Goal: Contribute content: Contribute content

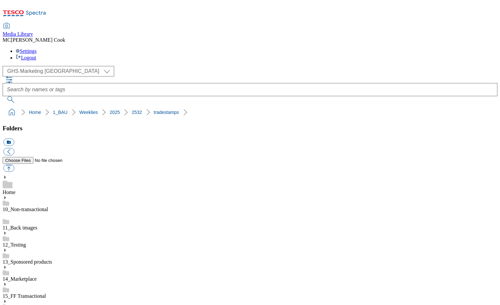
select select "flare-ghs-mktg"
click at [43, 11] on icon at bounding box center [36, 13] width 20 height 5
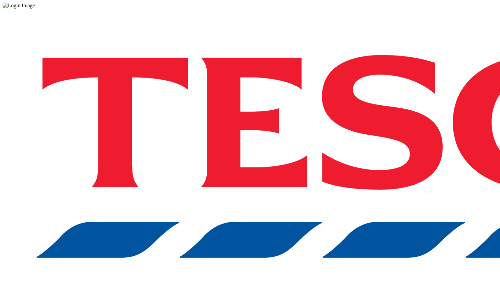
drag, startPoint x: 345, startPoint y: 173, endPoint x: 350, endPoint y: 171, distance: 5.4
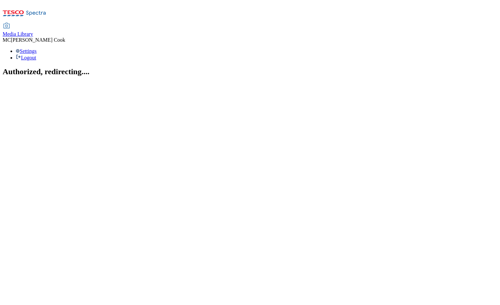
click at [33, 31] on span "Media Library" at bounding box center [18, 34] width 31 height 6
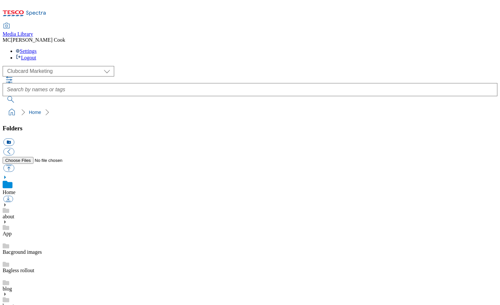
scroll to position [0, 0]
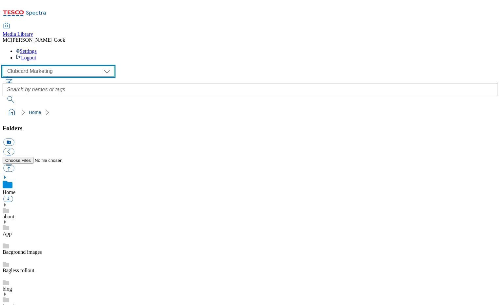
click at [23, 66] on select "Clubcard Marketing Dotcom UK Emails GHS Marketing UK GHS Product UK GHS ROI" at bounding box center [59, 71] width 112 height 10
click at [5, 66] on select "Clubcard Marketing Dotcom UK Emails GHS Marketing UK GHS Product UK GHS ROI" at bounding box center [59, 71] width 112 height 10
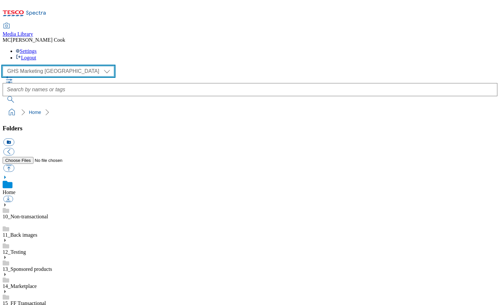
click at [28, 66] on select "Clubcard Marketing Dotcom UK Emails GHS Marketing UK GHS Product UK GHS ROI" at bounding box center [59, 71] width 112 height 10
select select "flare-homepage"
click at [5, 66] on select "Clubcard Marketing Dotcom UK Emails GHS Marketing UK GHS Product UK GHS ROI" at bounding box center [59, 71] width 112 height 10
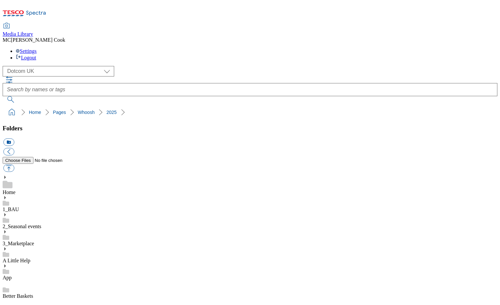
scroll to position [373, 0]
click at [14, 164] on button "button" at bounding box center [8, 168] width 11 height 8
type input "C:\fakepath\2532-Hero-DC-Whoosh-cold-flu.jpg"
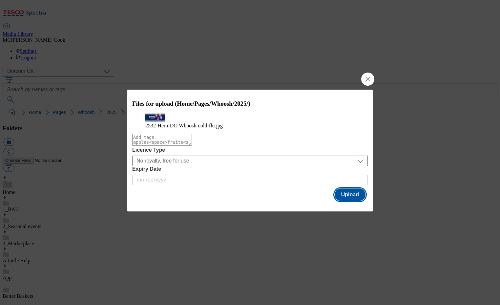
click at [360, 201] on button "Upload" at bounding box center [350, 194] width 31 height 12
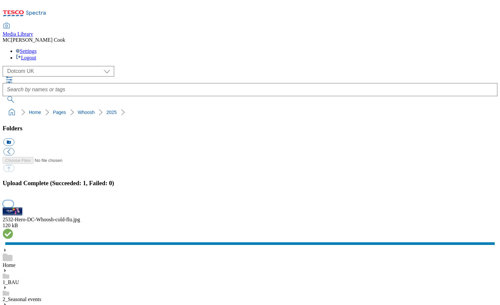
drag, startPoint x: 488, startPoint y: 164, endPoint x: 124, endPoint y: 171, distance: 363.8
click at [13, 200] on button "button" at bounding box center [8, 203] width 10 height 6
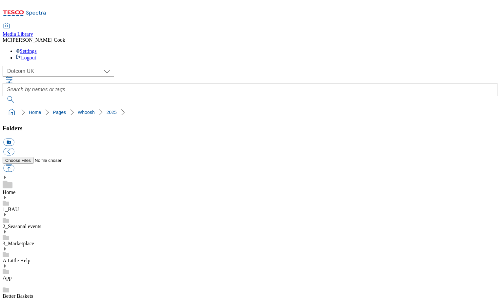
click at [138, 66] on div "( optional ) Clubcard Marketing Dotcom UK Emails GHS Marketing UK GHS Product U…" at bounding box center [250, 71] width 495 height 10
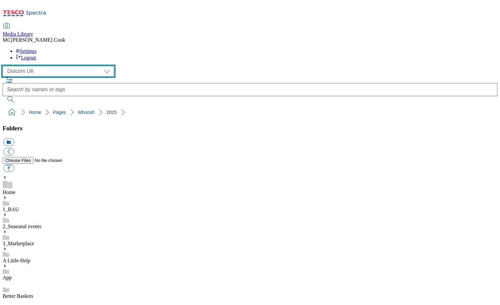
click at [49, 66] on select "Clubcard Marketing Dotcom UK Emails GHS Marketing UK GHS Product UK GHS ROI" at bounding box center [59, 71] width 112 height 10
select select "flare-ghs-mktg"
click at [5, 66] on select "Clubcard Marketing Dotcom UK Emails GHS Marketing UK GHS Product UK GHS ROI" at bounding box center [59, 71] width 112 height 10
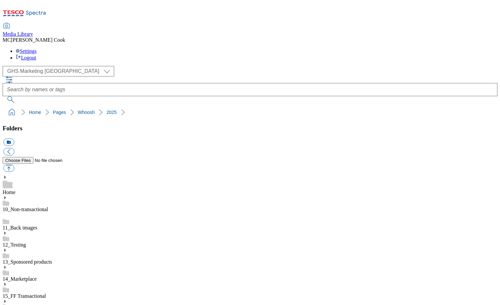
click at [37, 276] on link "14_Marketplace" at bounding box center [20, 279] width 34 height 6
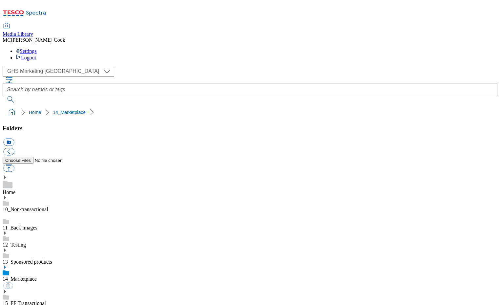
scroll to position [149, 0]
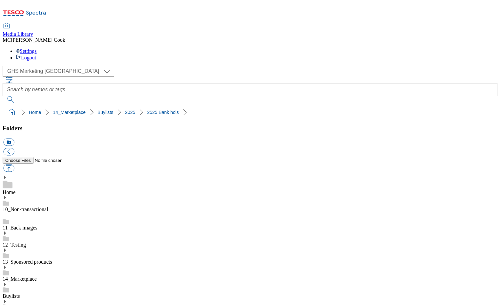
click at [14, 138] on button "icon_new_folder" at bounding box center [8, 142] width 11 height 8
type input "2532 MP deals"
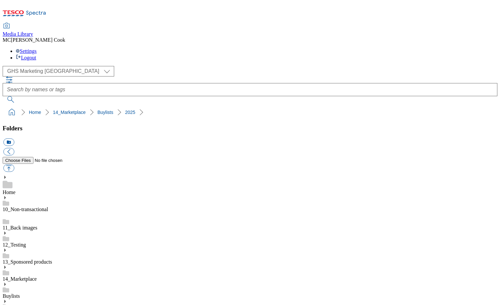
click at [14, 164] on button "button" at bounding box center [8, 168] width 11 height 8
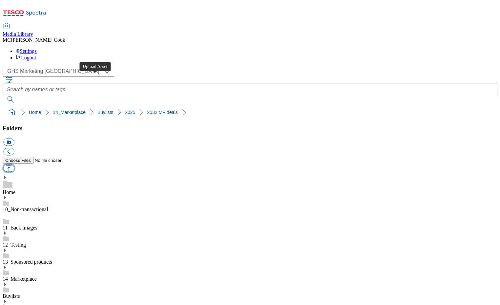
click at [14, 164] on button "button" at bounding box center [8, 168] width 11 height 8
type input "C:\fakepath\2532-MP-BL-Thumb-electrical.jpg"
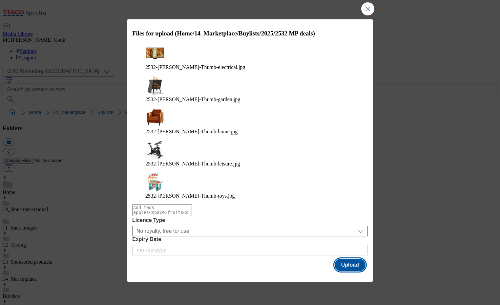
click at [355, 258] on button "Upload" at bounding box center [350, 264] width 31 height 12
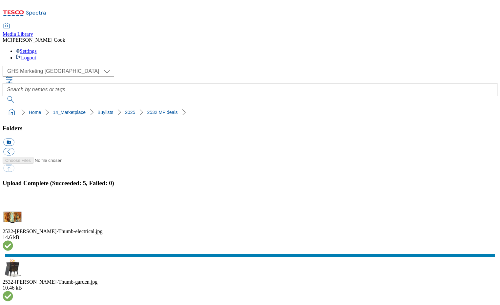
drag, startPoint x: 490, startPoint y: 165, endPoint x: 430, endPoint y: 197, distance: 68.2
click at [13, 200] on button "button" at bounding box center [8, 203] width 10 height 6
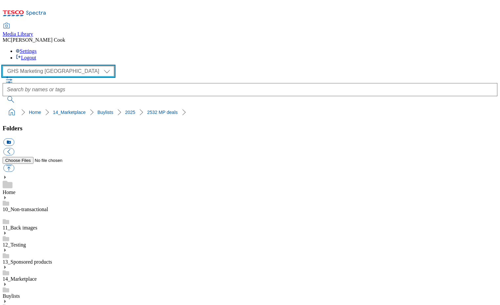
click at [33, 66] on select "Clubcard Marketing Dotcom UK Emails GHS Marketing UK GHS Product UK GHS ROI" at bounding box center [59, 71] width 112 height 10
select select "flare-ghs-roi"
click at [5, 66] on select "Clubcard Marketing Dotcom UK Emails GHS Marketing UK GHS Product UK GHS ROI" at bounding box center [59, 71] width 112 height 10
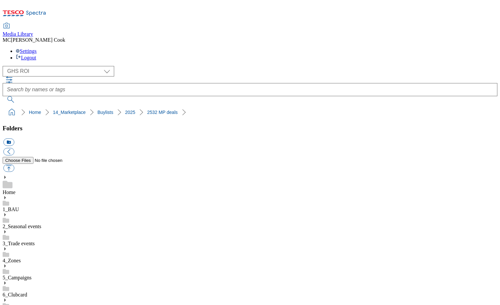
click at [21, 257] on link "4_Zones" at bounding box center [12, 260] width 18 height 6
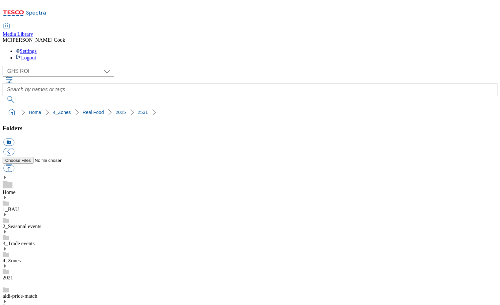
scroll to position [356, 0]
click at [14, 138] on button "icon_new_folder" at bounding box center [8, 142] width 11 height 8
type input "2532"
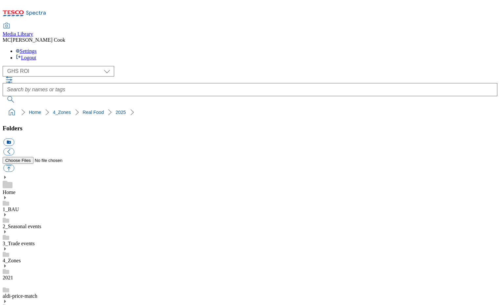
scroll to position [367, 0]
click at [14, 164] on button "button" at bounding box center [8, 168] width 11 height 8
type input "C:\fakepath\2512-RealFood-ChickenSkewer.jpg"
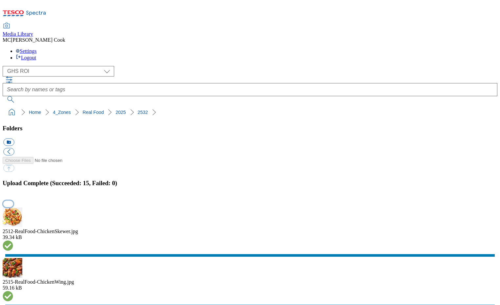
click at [13, 200] on button "button" at bounding box center [8, 203] width 10 height 6
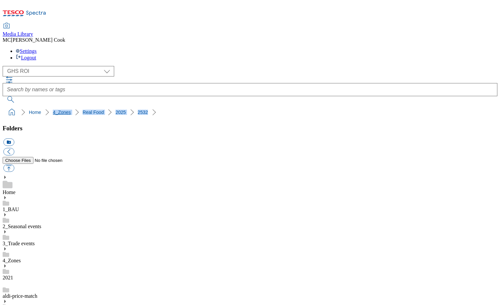
drag, startPoint x: 142, startPoint y: 62, endPoint x: 31, endPoint y: 62, distance: 111.5
click at [29, 106] on ol "Home 4_Zones Real Food 2025 2532" at bounding box center [252, 112] width 491 height 12
copy ol "4_Zones Real Food 2025 2532"
click at [241, 106] on ol "Home 4_Zones Real Food 2025 2532" at bounding box center [252, 112] width 491 height 12
click at [125, 66] on div "( optional ) Clubcard Marketing Dotcom UK Emails GHS Marketing UK GHS Product U…" at bounding box center [250, 84] width 495 height 37
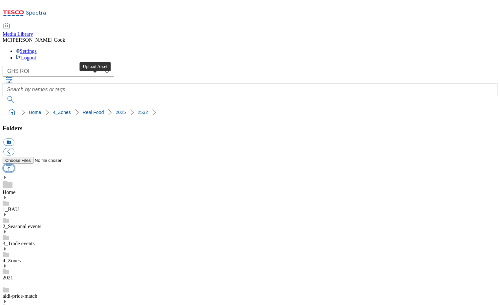
click at [14, 164] on button "button" at bounding box center [8, 168] width 11 height 8
type input "C:\fakepath\2532-GHS-ROI-hero-helps.jpg"
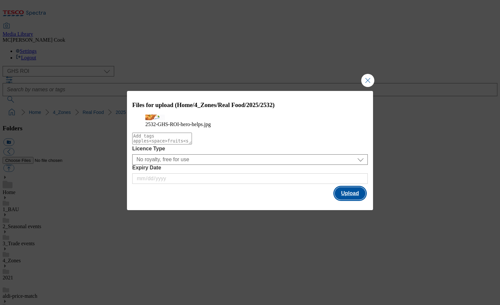
click at [350, 199] on button "Upload" at bounding box center [350, 193] width 31 height 12
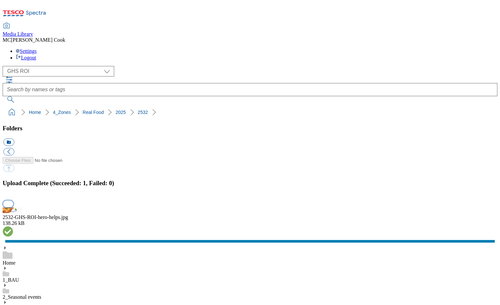
click at [13, 200] on button "button" at bounding box center [8, 203] width 10 height 6
